Goal: Information Seeking & Learning: Learn about a topic

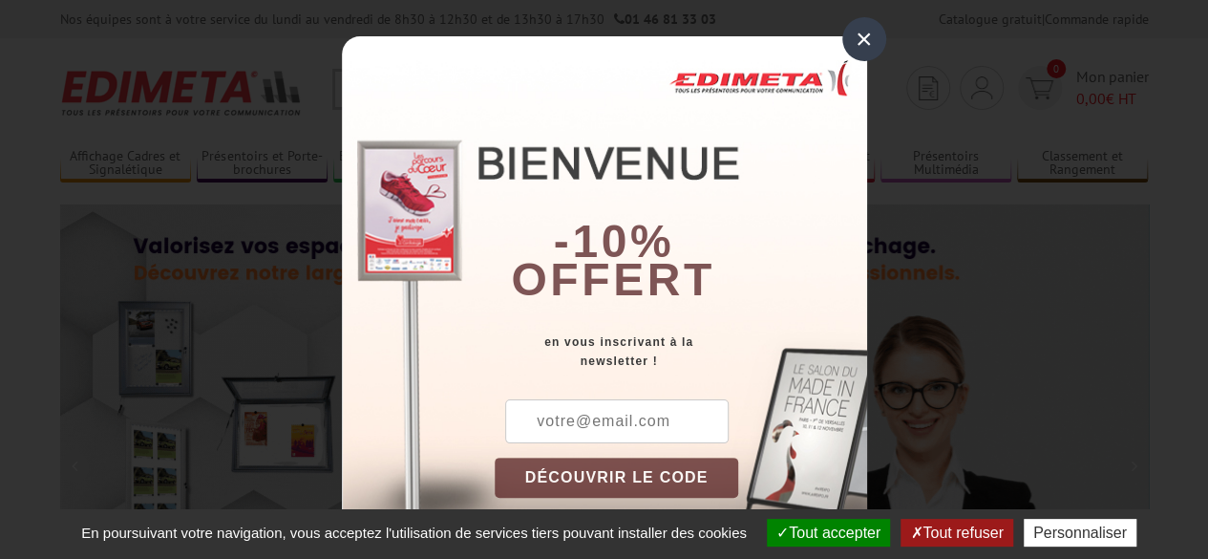
click at [852, 39] on div "×" at bounding box center [864, 39] width 44 height 44
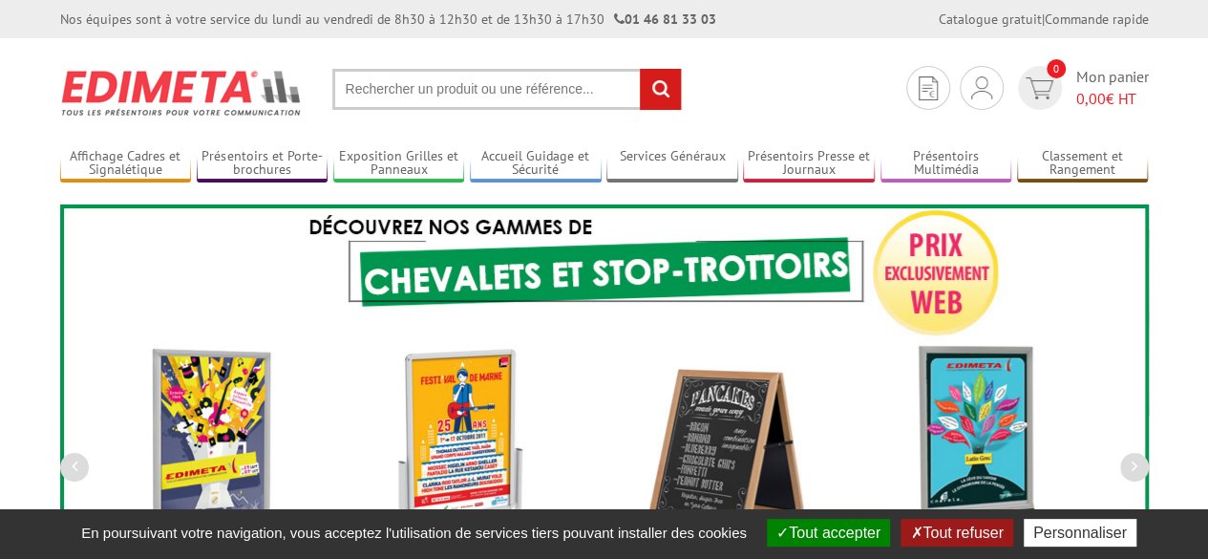
click at [510, 102] on input "text" at bounding box center [507, 89] width 350 height 41
click at [506, 89] on input "text" at bounding box center [507, 89] width 350 height 41
click at [500, 89] on input "text" at bounding box center [507, 89] width 350 height 41
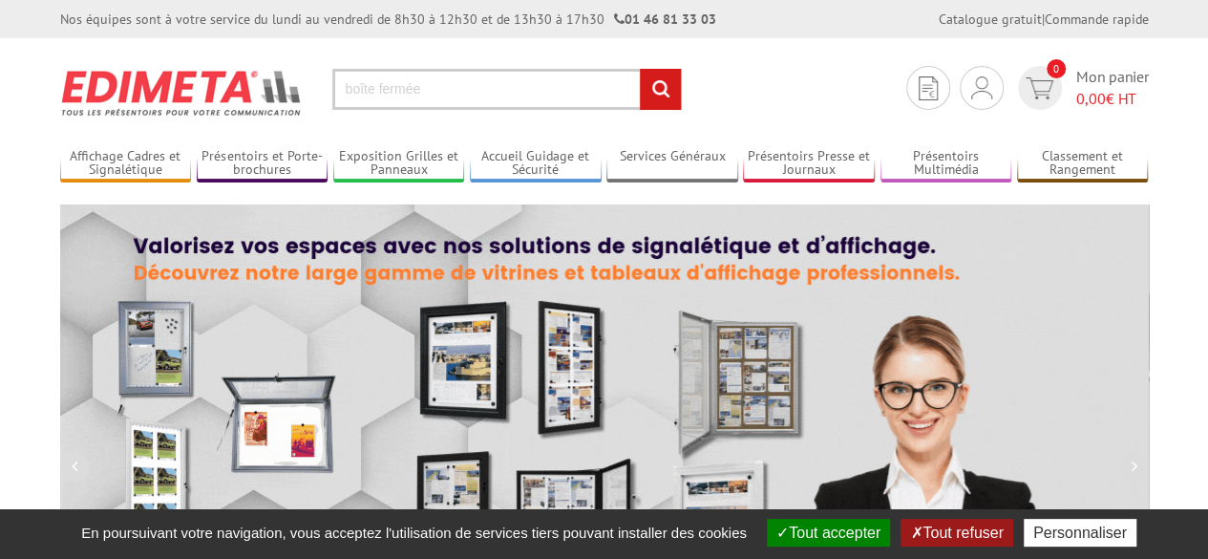
type input "boîte fermée"
click at [640, 69] on input "rechercher" at bounding box center [660, 89] width 41 height 41
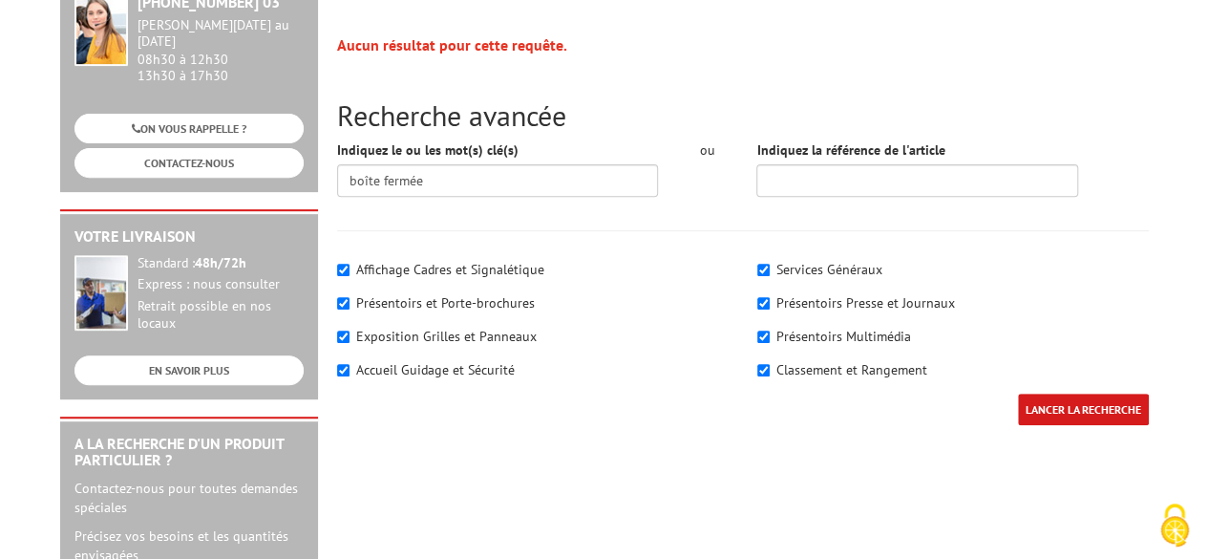
click at [1030, 404] on input "LANCER LA RECHERCHE" at bounding box center [1083, 410] width 131 height 32
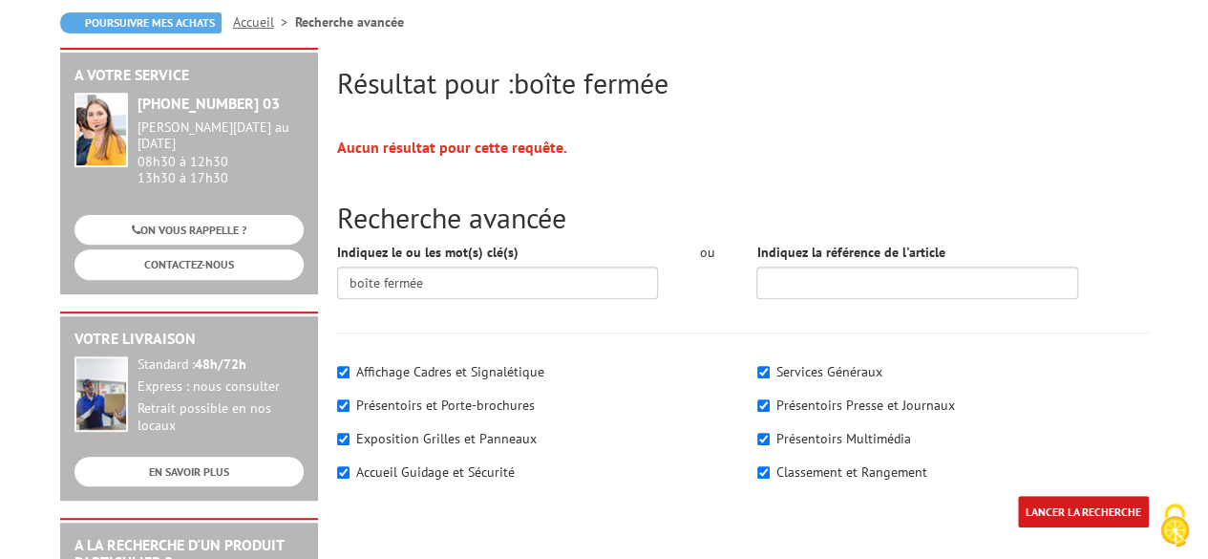
scroll to position [210, 0]
click at [440, 266] on input "boîte fermée" at bounding box center [498, 282] width 322 height 32
type input "boîte"
click at [1018, 496] on input "LANCER LA RECHERCHE" at bounding box center [1083, 512] width 131 height 32
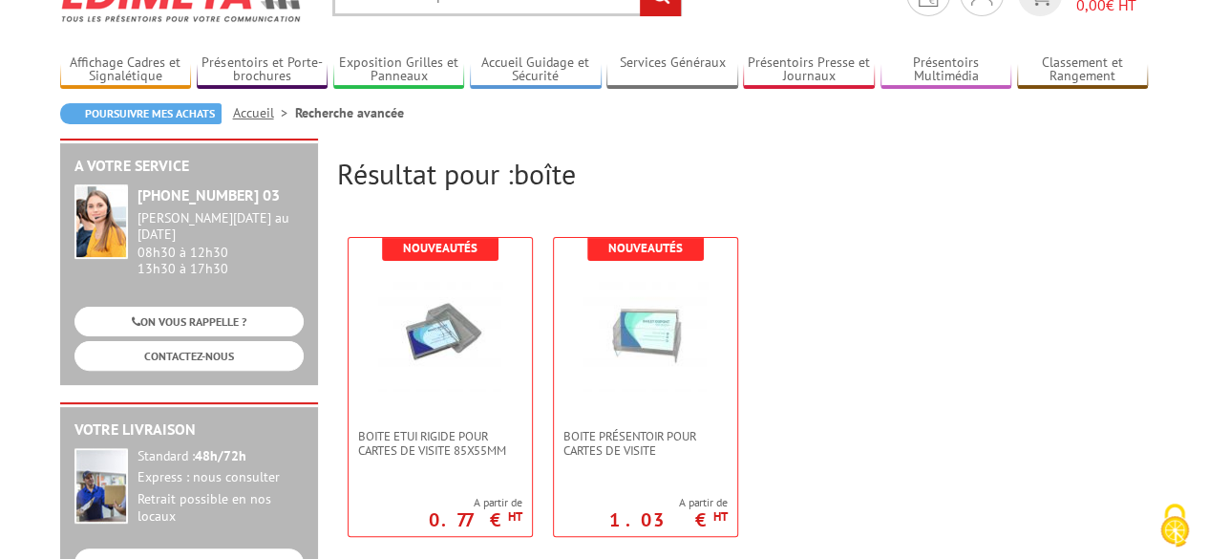
scroll to position [95, 0]
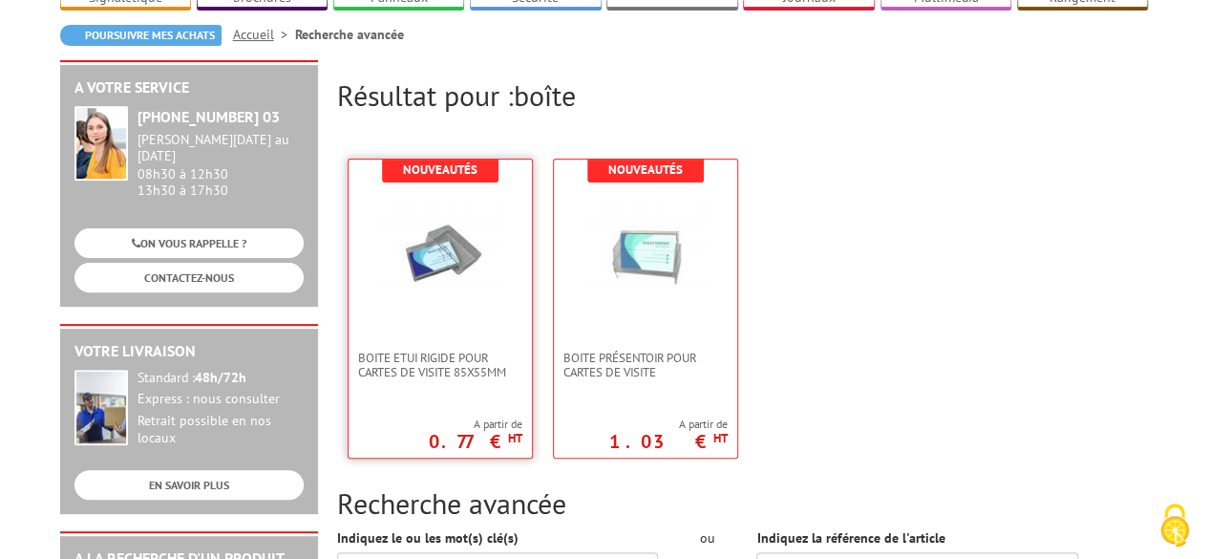
click at [430, 266] on img at bounding box center [440, 250] width 124 height 124
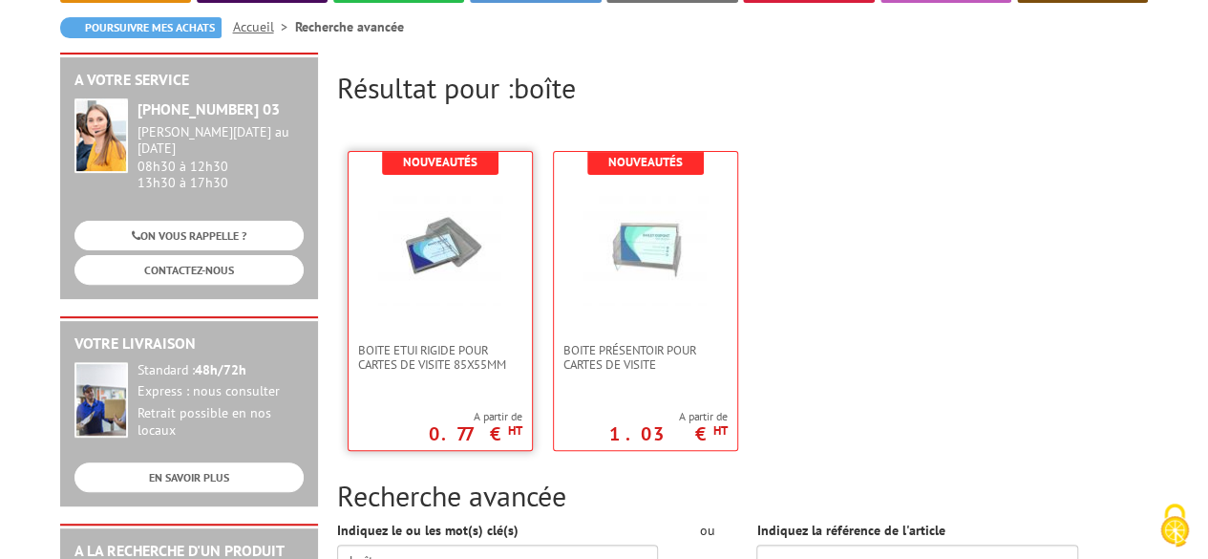
scroll to position [182, 0]
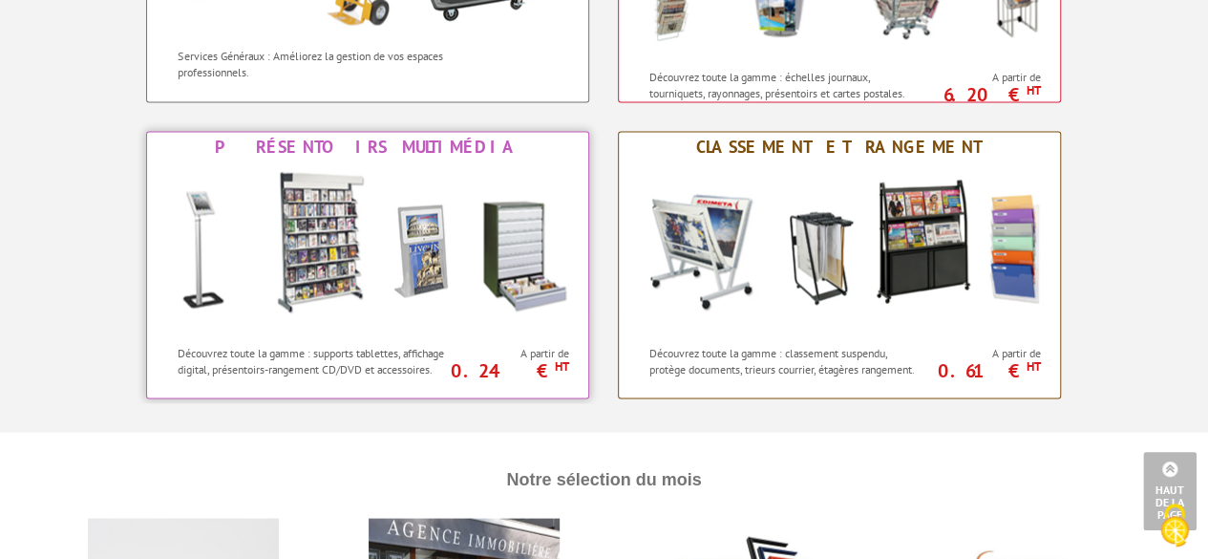
click at [478, 266] on img at bounding box center [368, 248] width 420 height 172
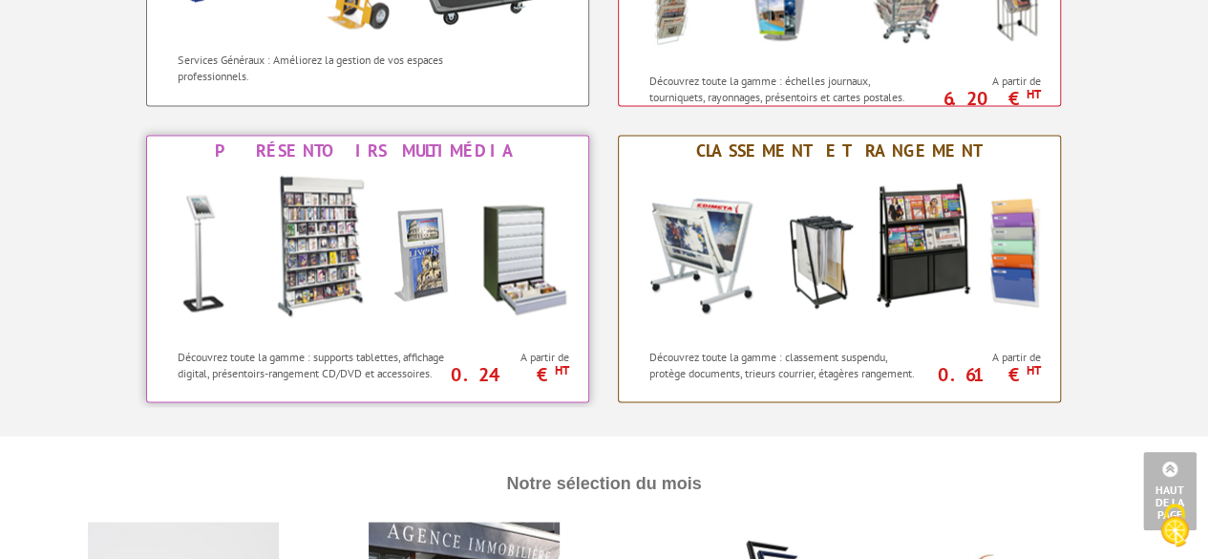
scroll to position [1624, 0]
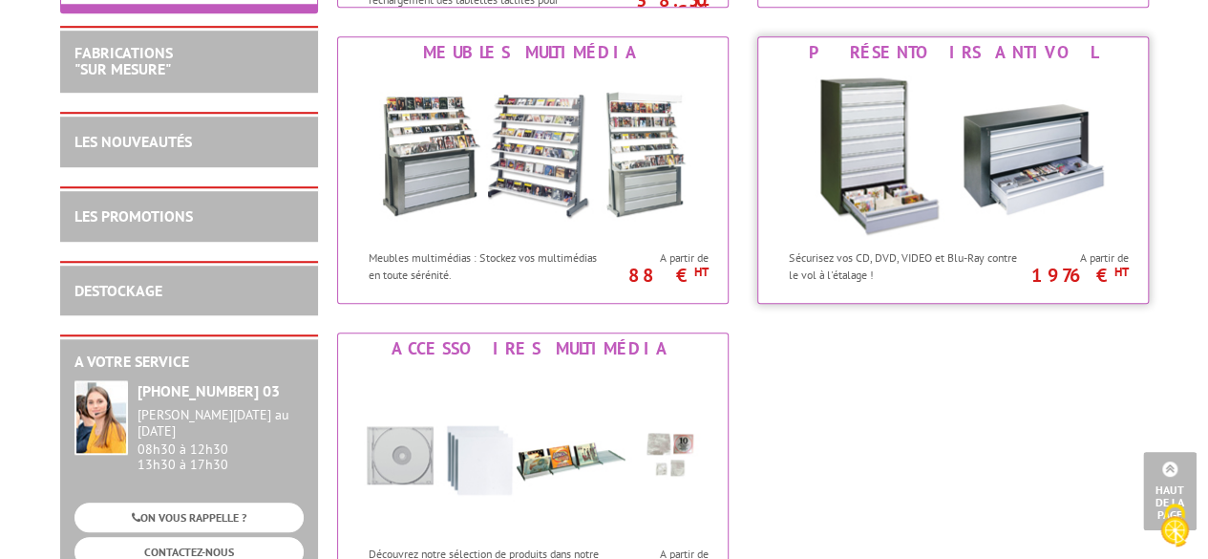
click at [953, 249] on p "Sécurisez vos CD, DVD, VIDEO et Blu-Ray contre le vol à l'étalage !" at bounding box center [907, 265] width 237 height 32
